Goal: Task Accomplishment & Management: Manage account settings

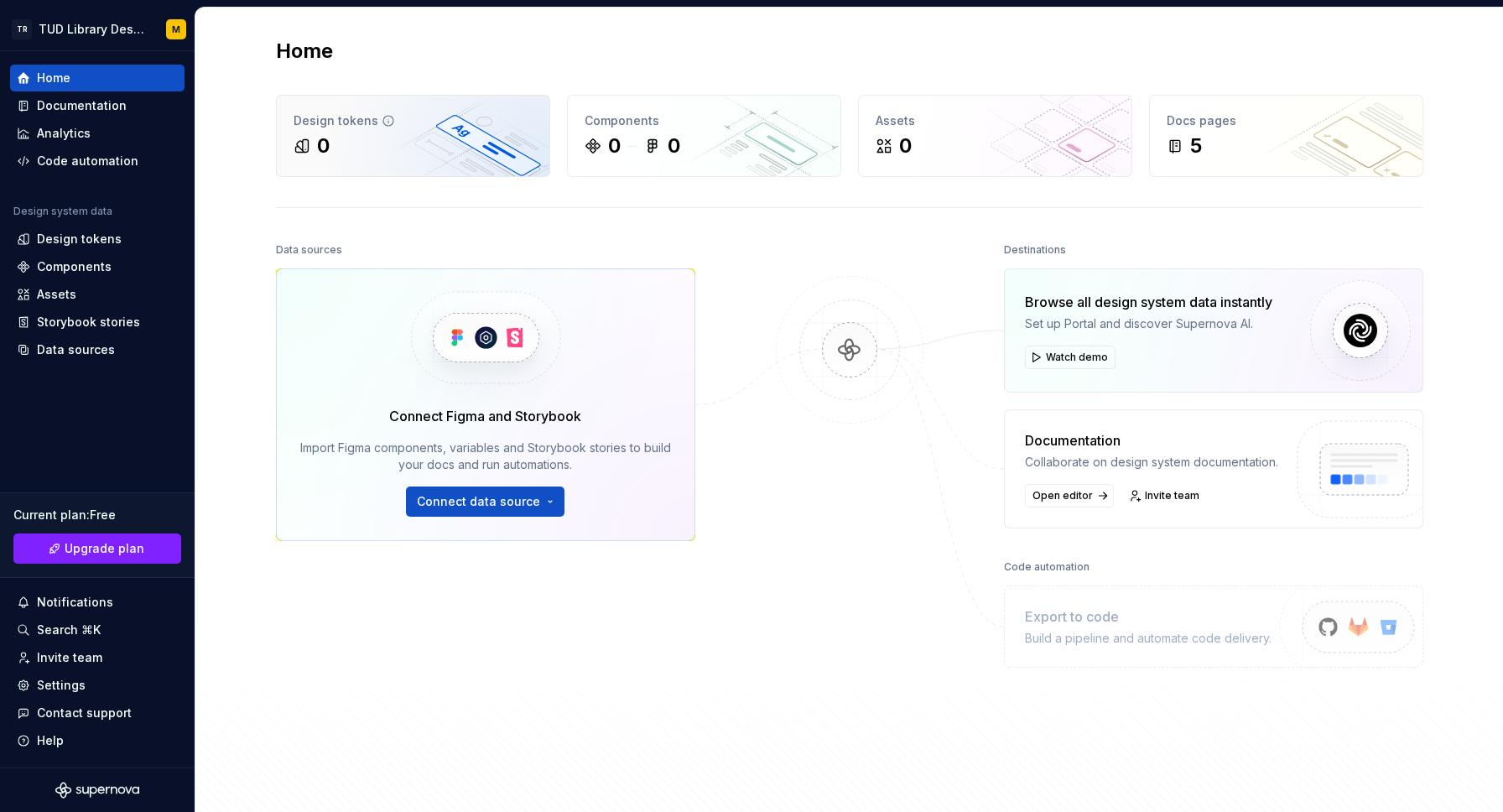
click at [431, 131] on div "Design tokens 0" at bounding box center [413, 135] width 273 height 80
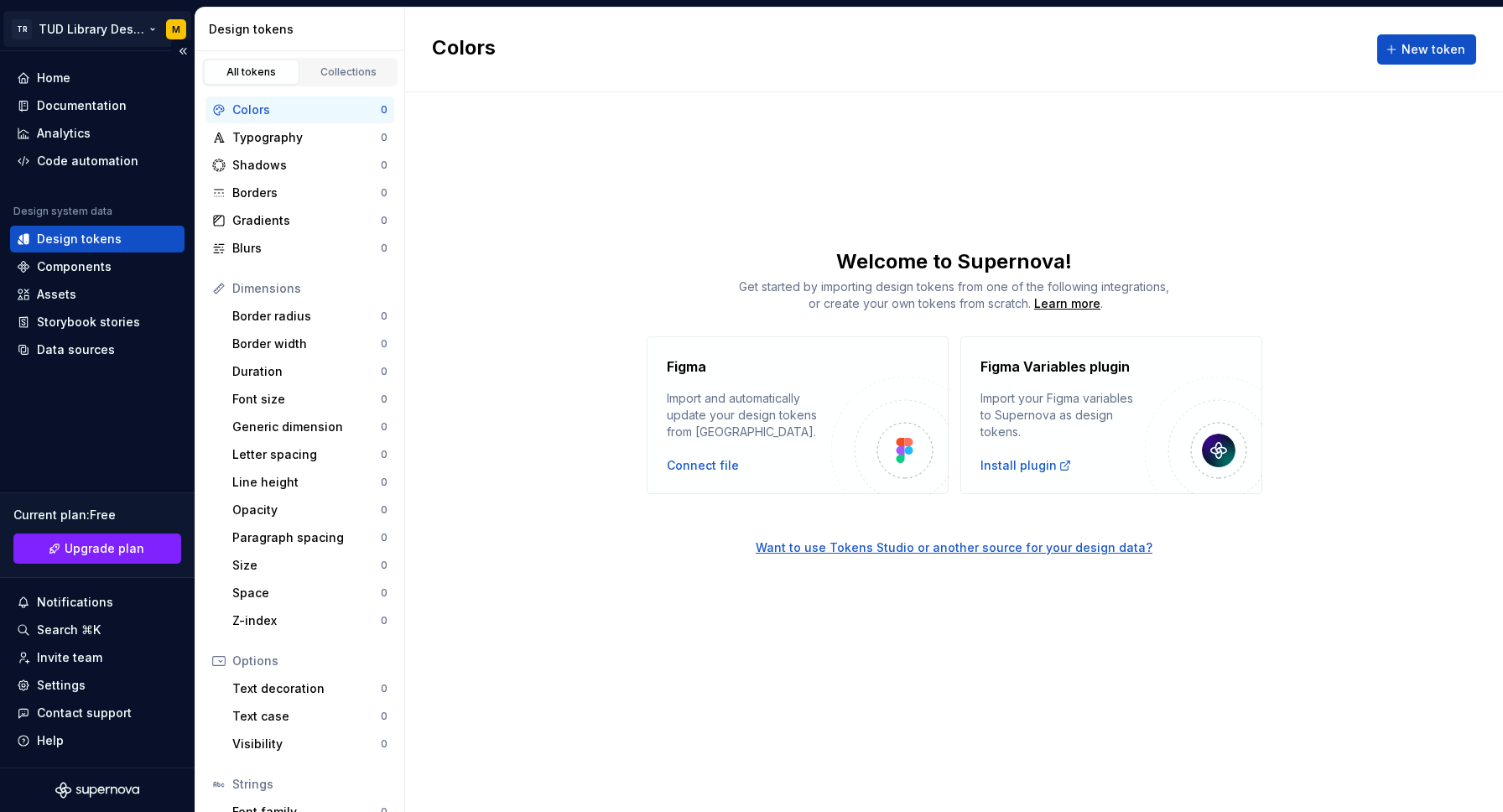
click at [107, 21] on html "TR TUD Library Design System M Home Documentation Analytics Code automation Des…" at bounding box center [751, 406] width 1503 height 812
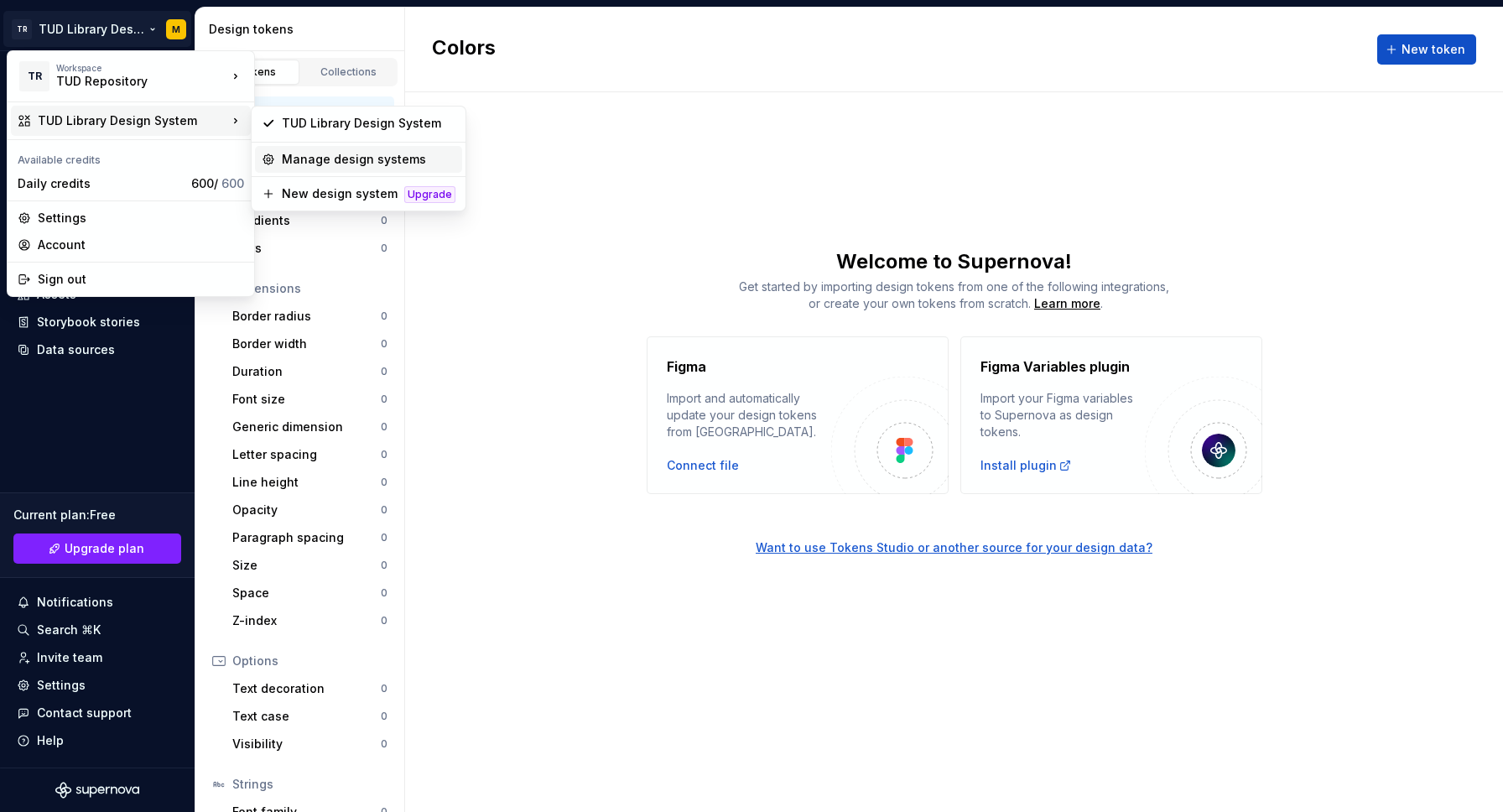
click at [286, 152] on div "Manage design systems" at bounding box center [368, 160] width 174 height 17
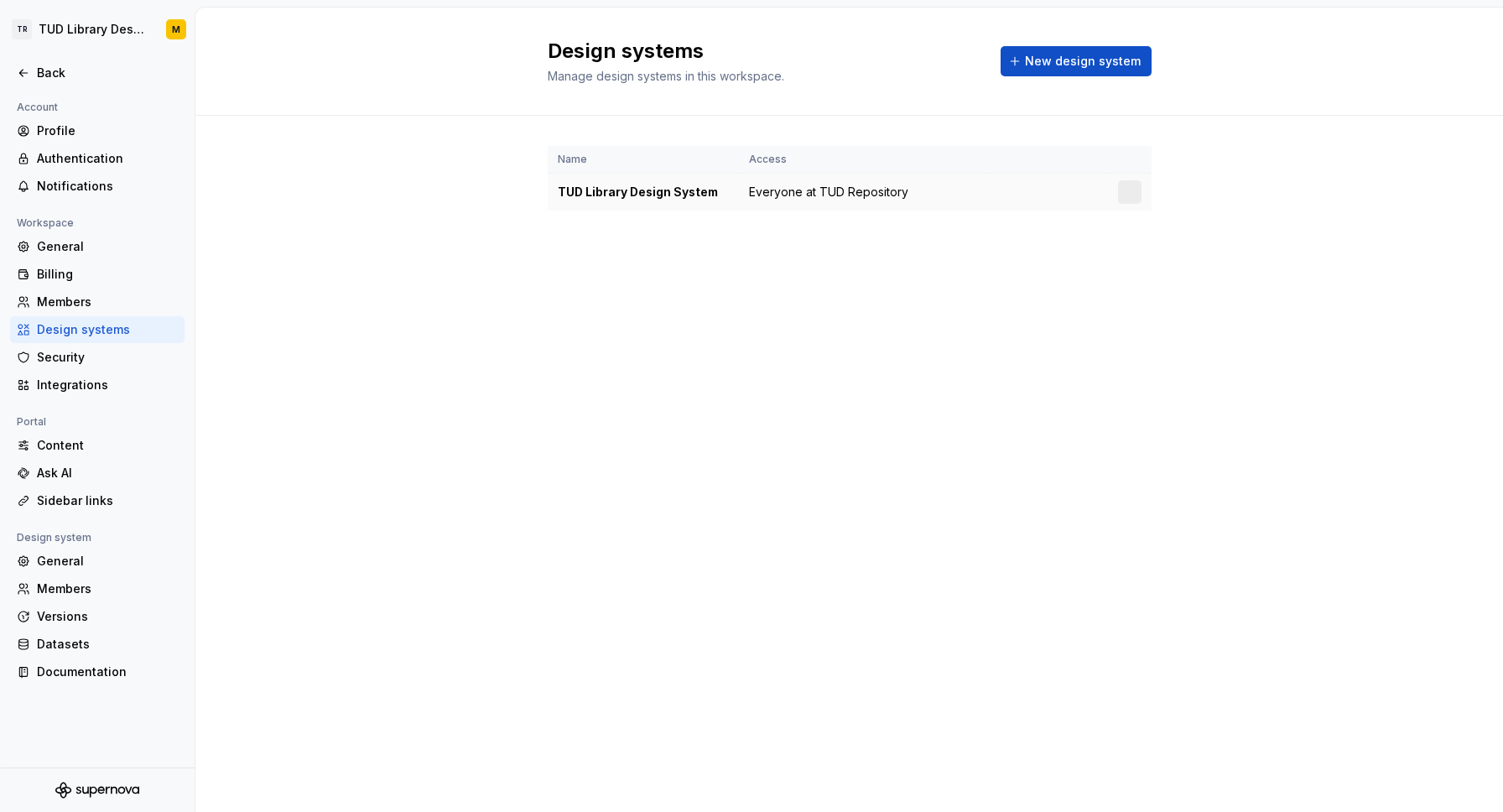
click at [669, 197] on div "TUD Library Design System" at bounding box center [643, 192] width 171 height 17
click at [1128, 193] on html "TR TUD Library Design System M Back Account Profile Authentication Notification…" at bounding box center [751, 406] width 1503 height 812
click at [1147, 243] on div "Design system settings" at bounding box center [1219, 251] width 193 height 26
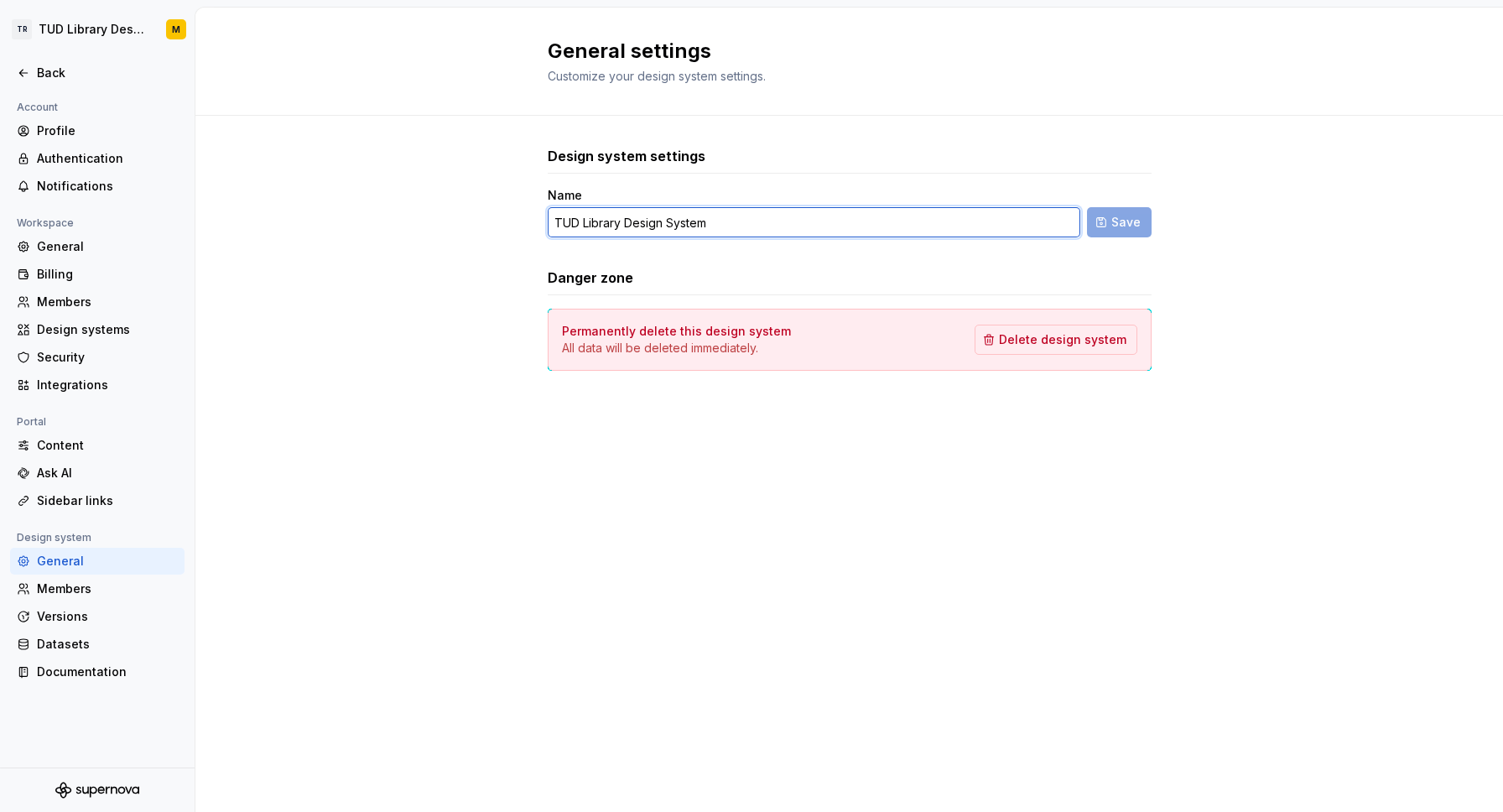
click at [749, 210] on input "TUD Library Design System" at bounding box center [814, 222] width 533 height 30
drag, startPoint x: 622, startPoint y: 225, endPoint x: 583, endPoint y: 225, distance: 39.0
click at [583, 225] on input "TUD Library Design System" at bounding box center [814, 222] width 533 height 30
type input "TUD Repository Design System"
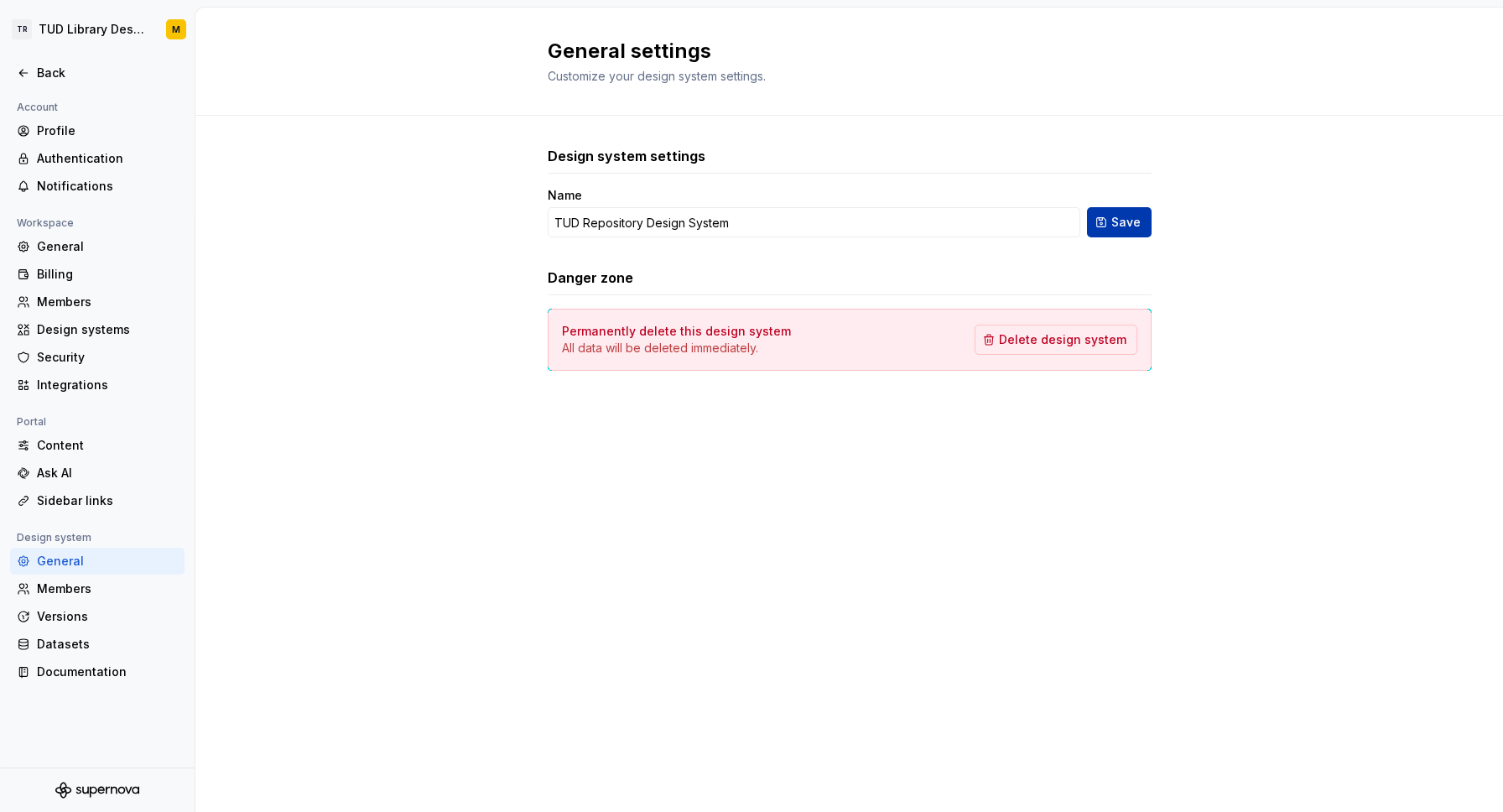
click at [1116, 218] on span "Save" at bounding box center [1126, 222] width 29 height 17
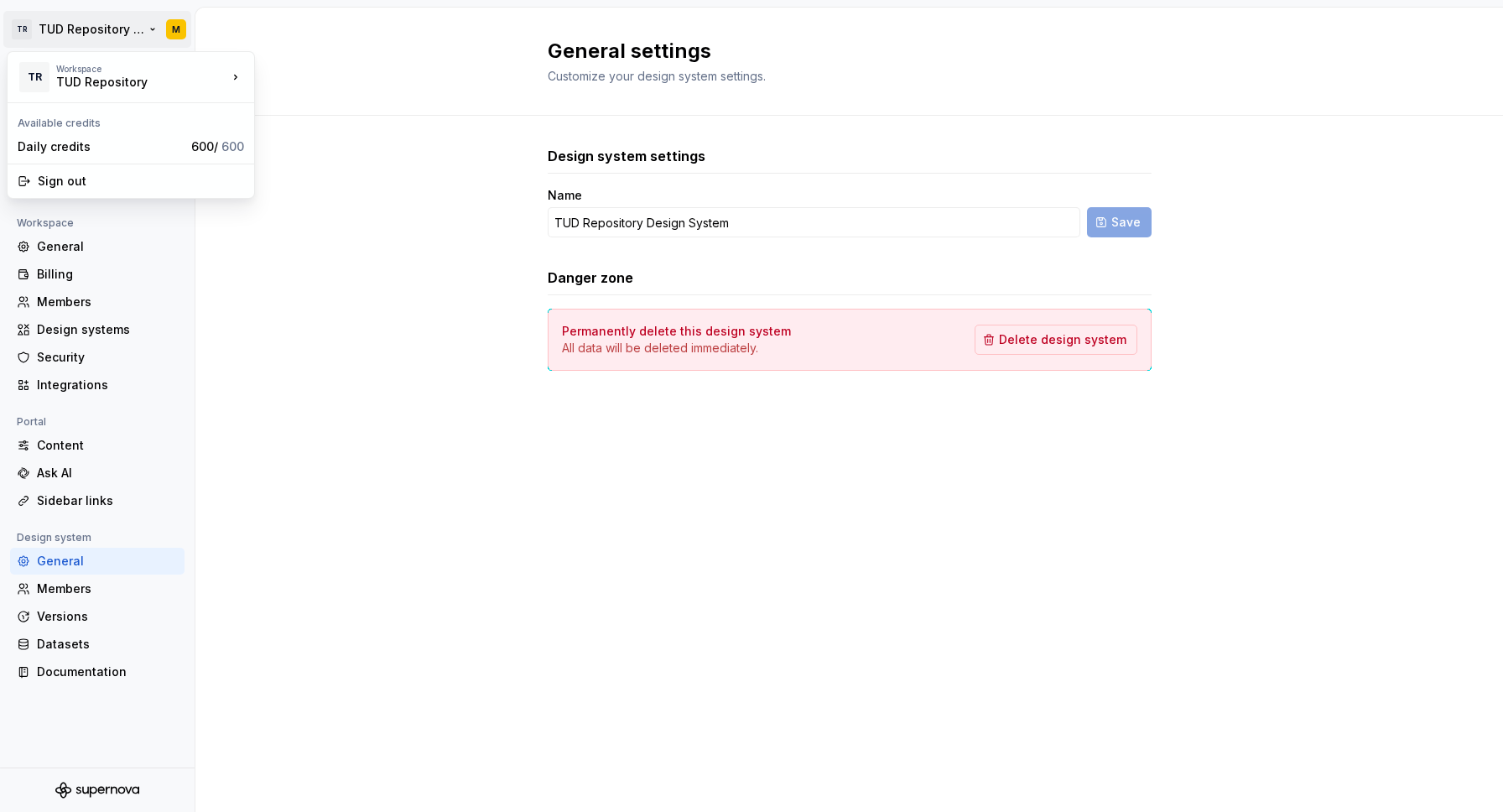
click at [41, 32] on html "TR TUD Repository Design System M Back Account Profile Authentication Notificat…" at bounding box center [751, 406] width 1503 height 812
click at [375, 52] on html "TR TUD Repository Design System M Back Account Profile Authentication Notificat…" at bounding box center [751, 406] width 1503 height 812
click at [35, 74] on div "Back" at bounding box center [97, 73] width 162 height 17
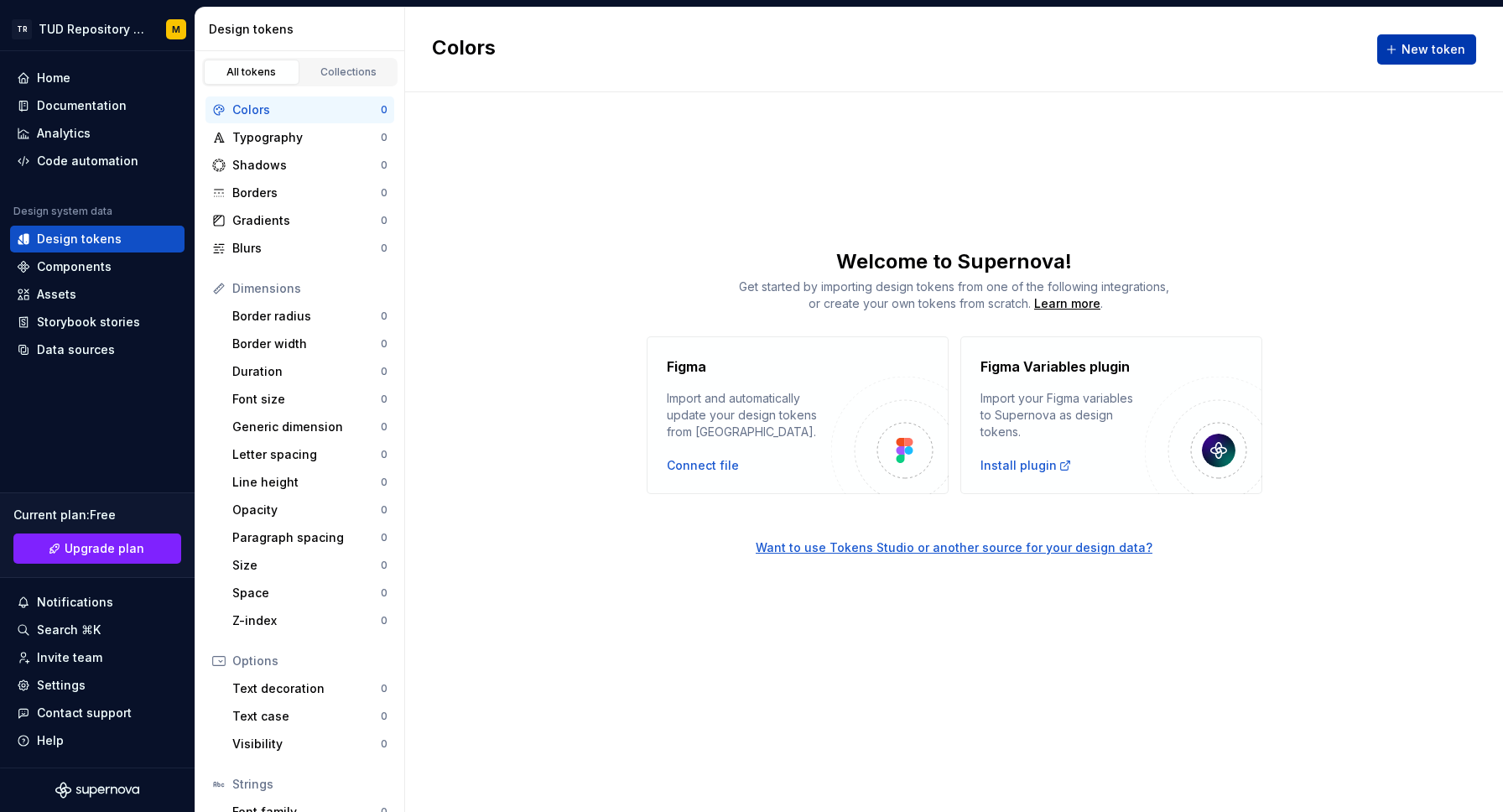
click at [1426, 61] on button "New token" at bounding box center [1426, 49] width 99 height 30
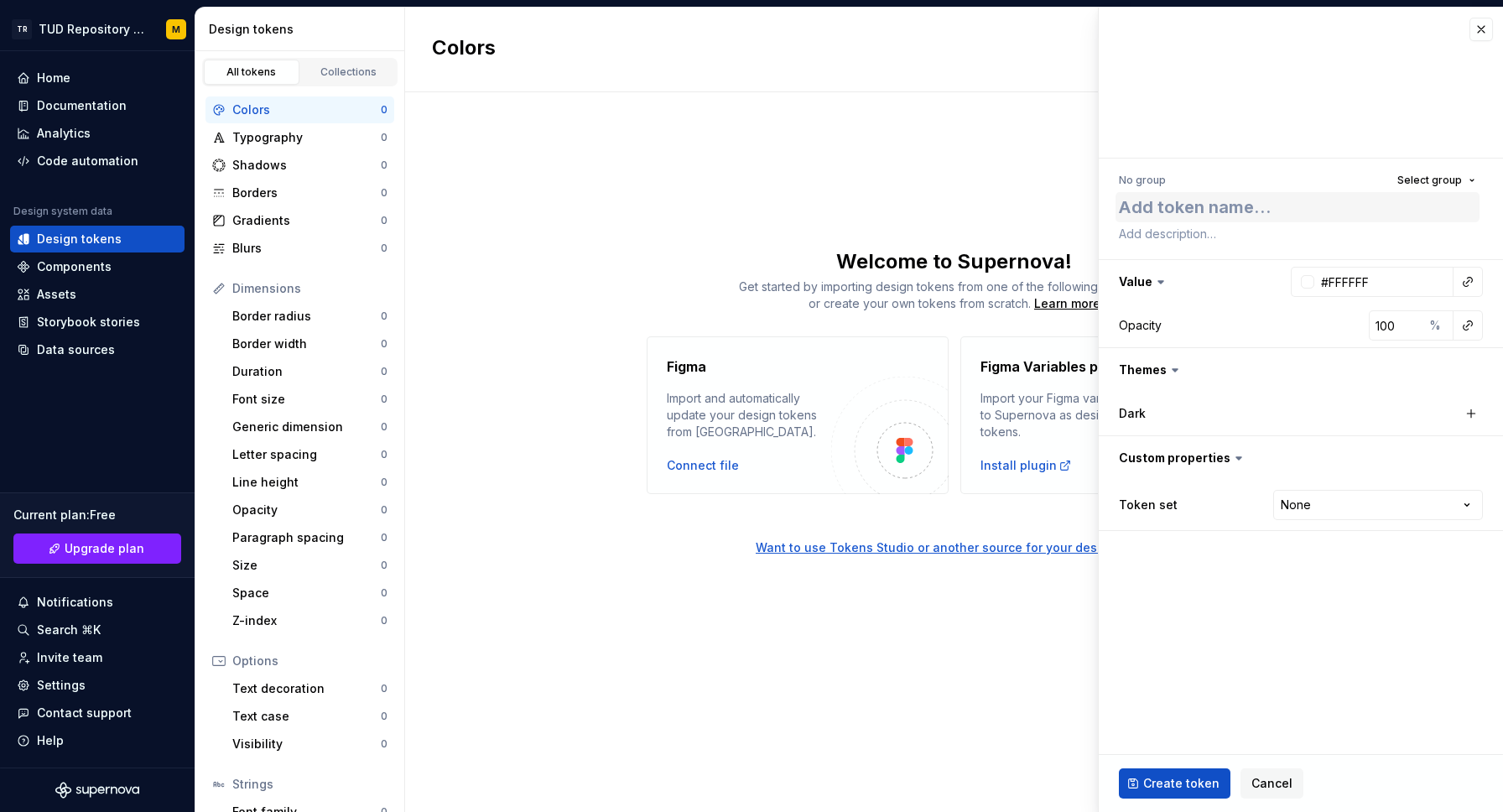
type textarea "*"
click at [1314, 498] on html "TR TUD Repository Design System M Home Documentation Analytics Code automation …" at bounding box center [751, 406] width 1503 height 812
click at [1272, 775] on html "TR TUD Repository Design System M Home Documentation Analytics Code automation …" at bounding box center [751, 406] width 1503 height 812
click at [1281, 777] on span "Cancel" at bounding box center [1272, 784] width 42 height 17
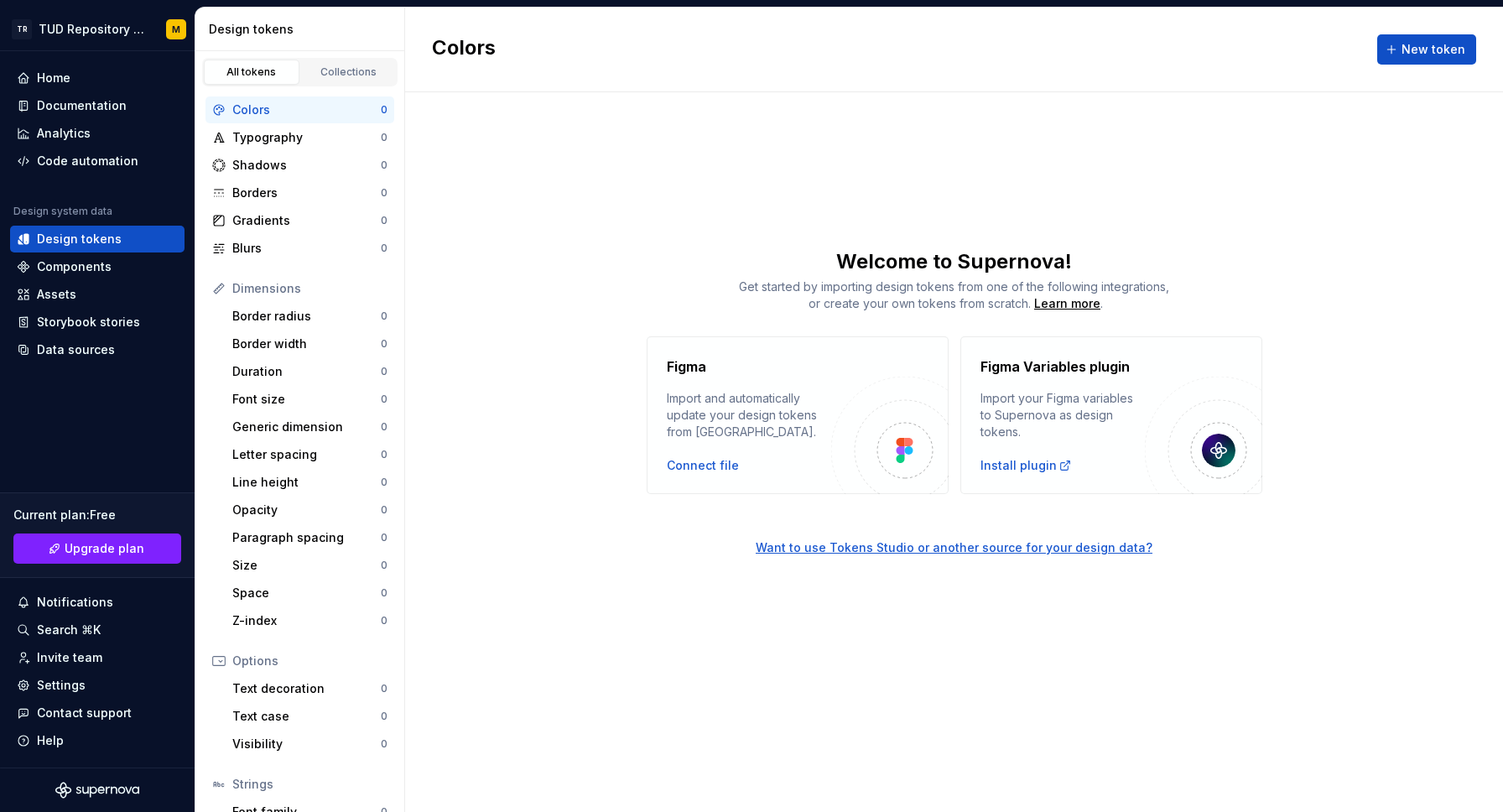
click at [1291, 262] on div "Welcome to Supernova!" at bounding box center [954, 262] width 1099 height 26
click at [348, 142] on div "Typography" at bounding box center [306, 138] width 148 height 17
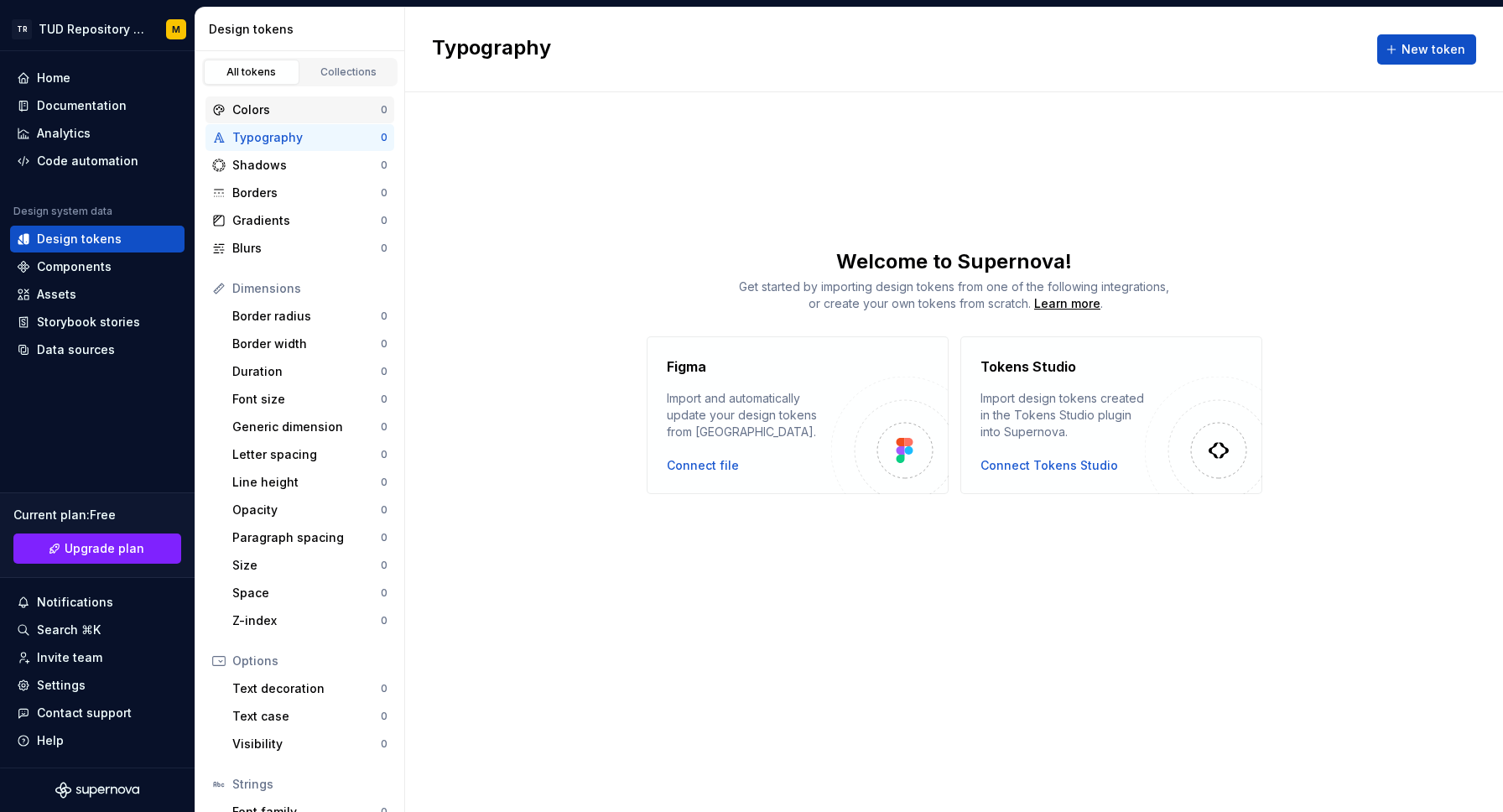
click at [349, 110] on div "Colors" at bounding box center [306, 110] width 148 height 17
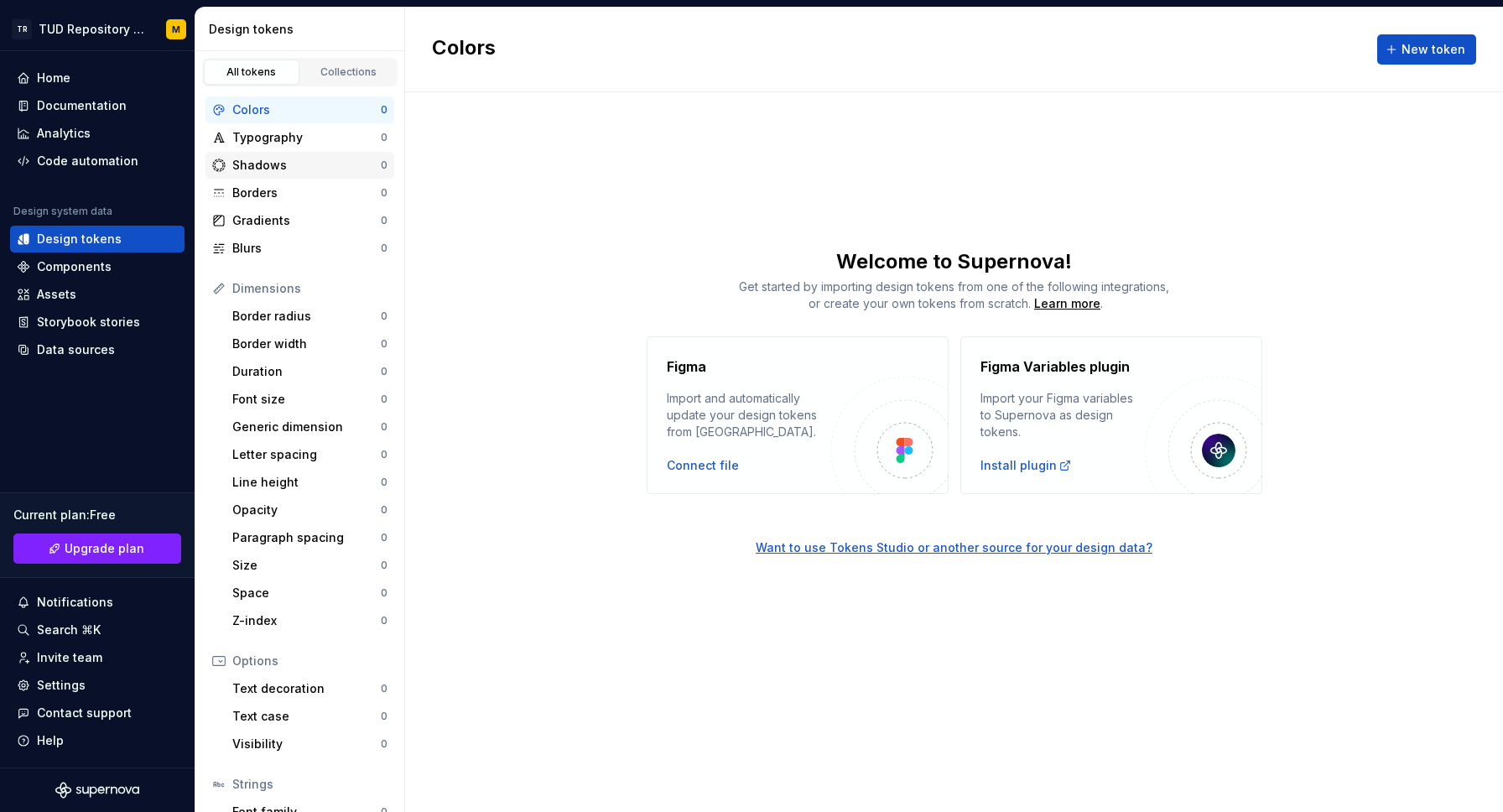
click at [326, 174] on div "Shadows 0" at bounding box center [300, 165] width 189 height 26
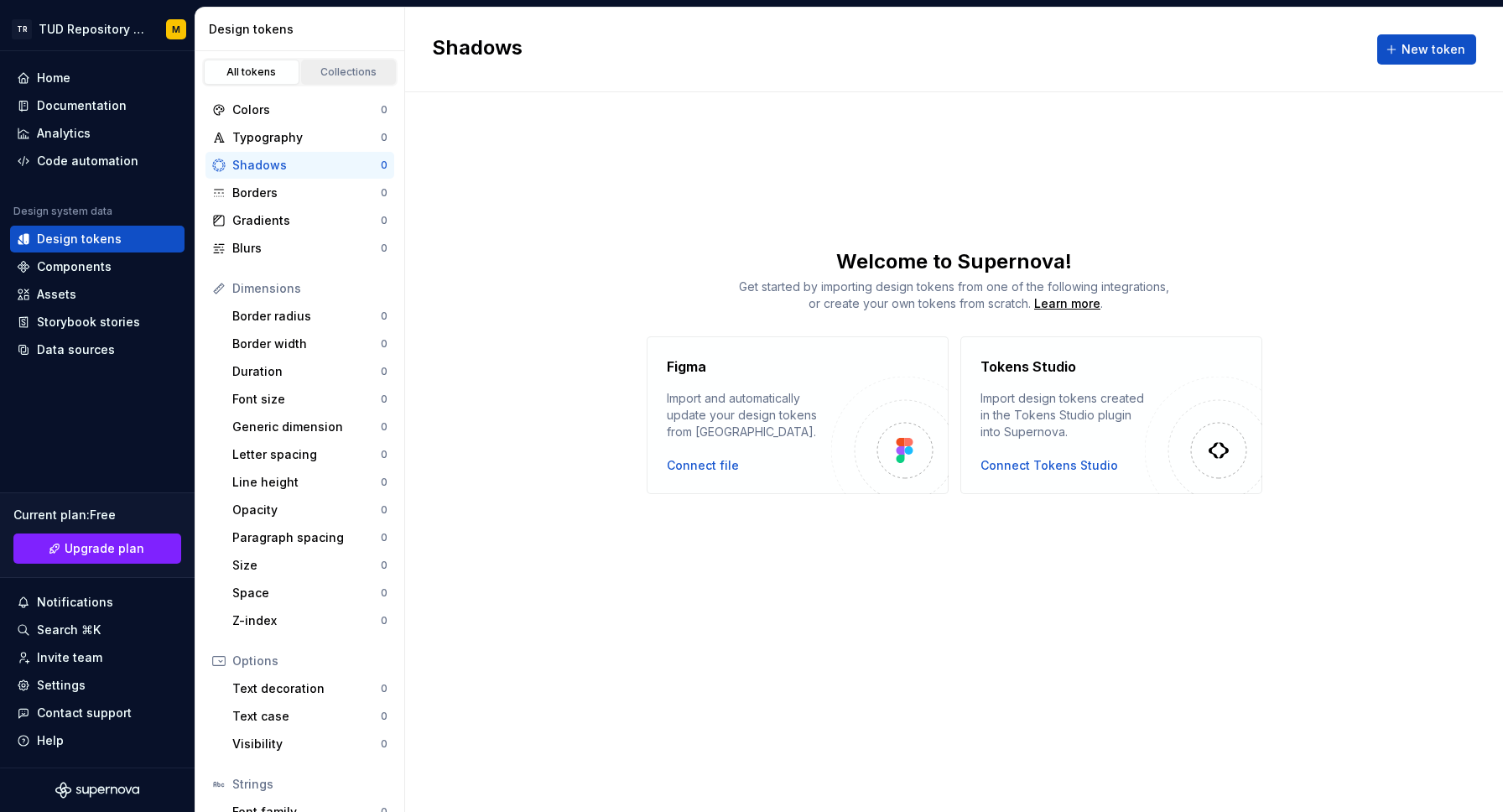
click at [341, 65] on div "Collections" at bounding box center [349, 72] width 84 height 13
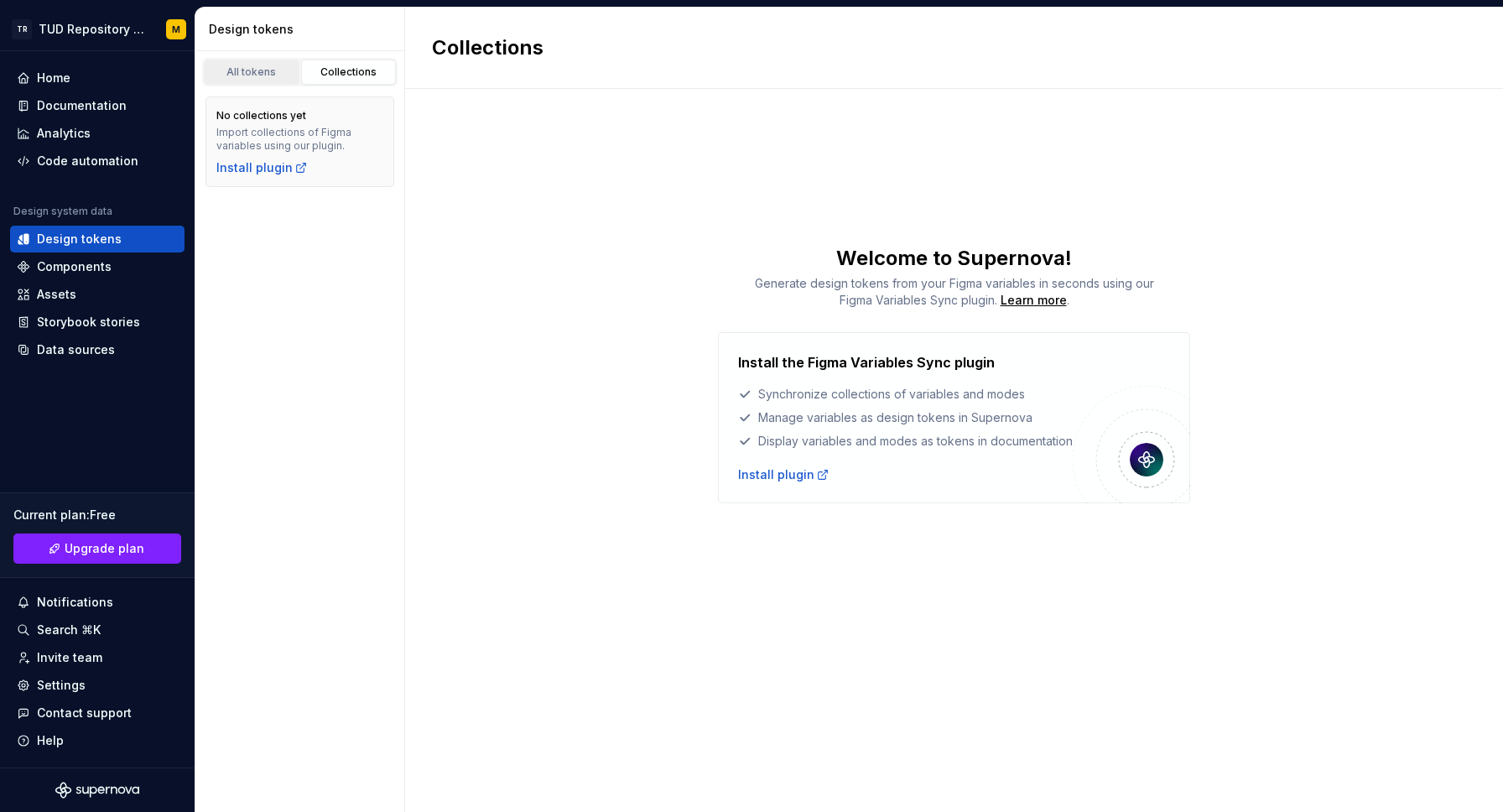
click at [260, 72] on div "All tokens" at bounding box center [251, 72] width 84 height 13
